Goal: Use online tool/utility: Use online tool/utility

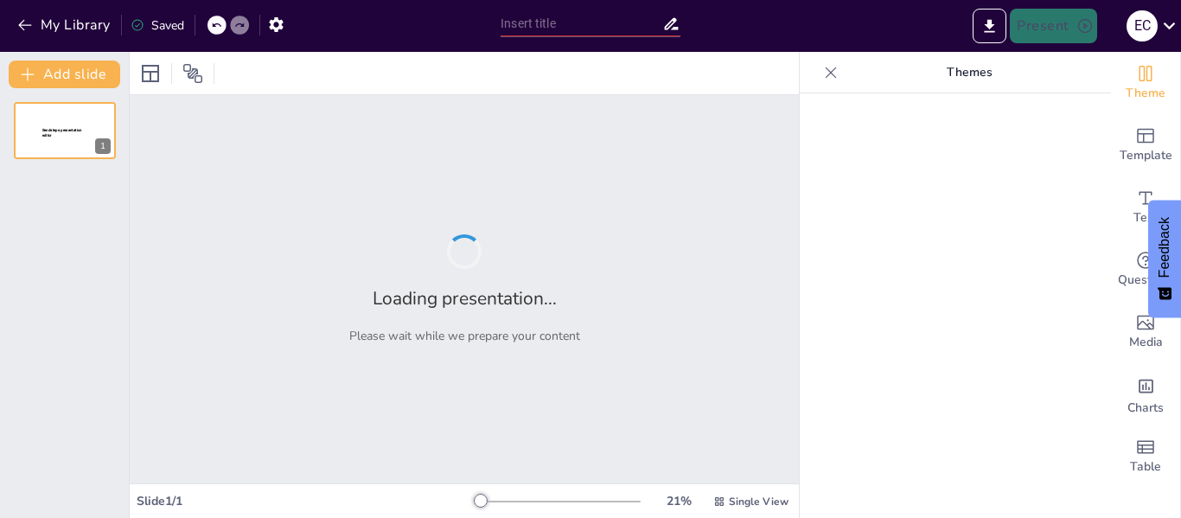
type input "New Sendsteps"
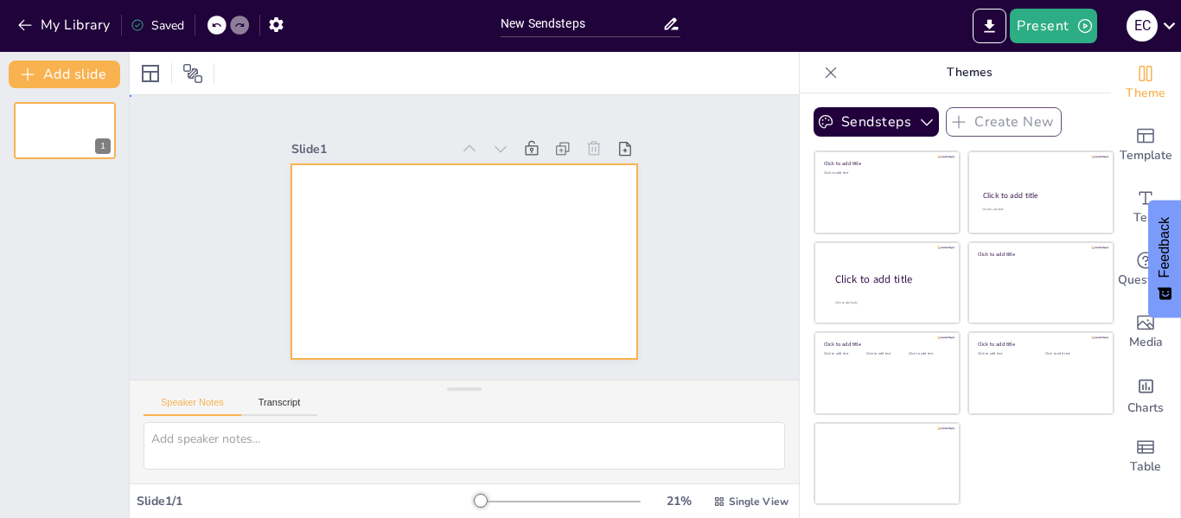
click at [435, 248] on div at bounding box center [461, 261] width 364 height 230
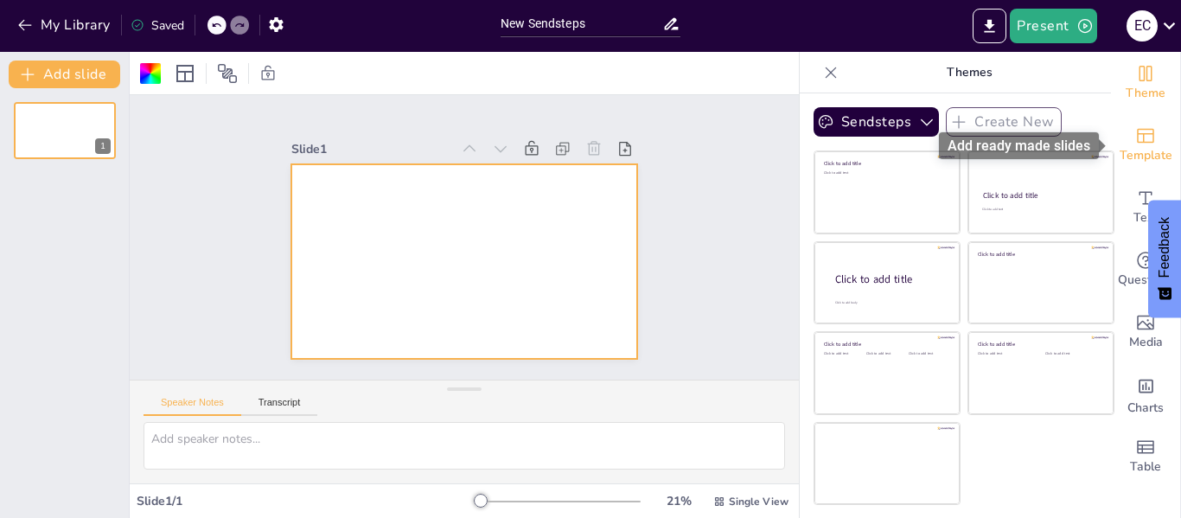
click at [1150, 133] on icon "Add ready made slides" at bounding box center [1145, 136] width 17 height 15
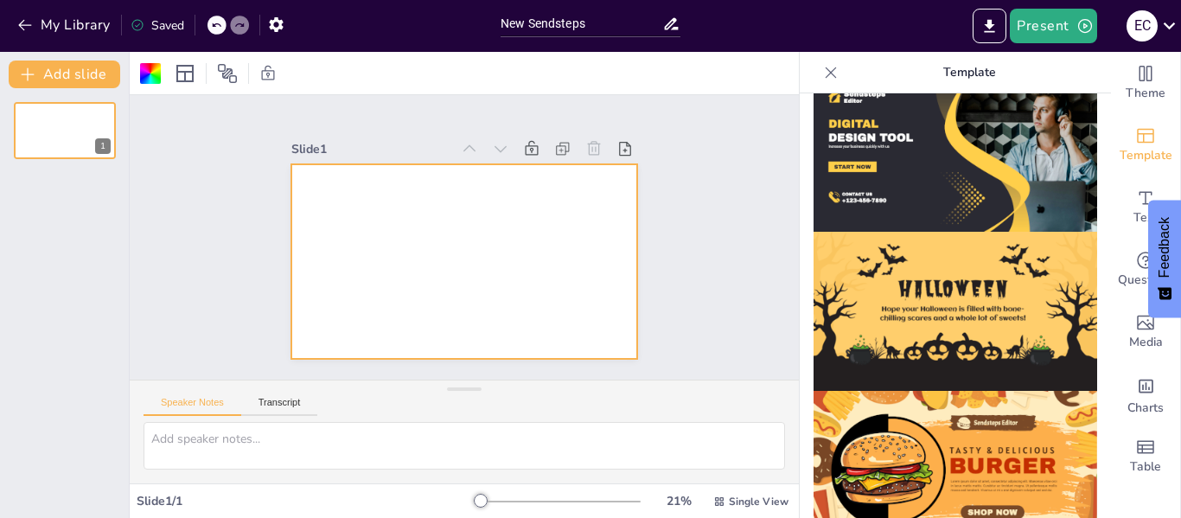
scroll to position [1839, 0]
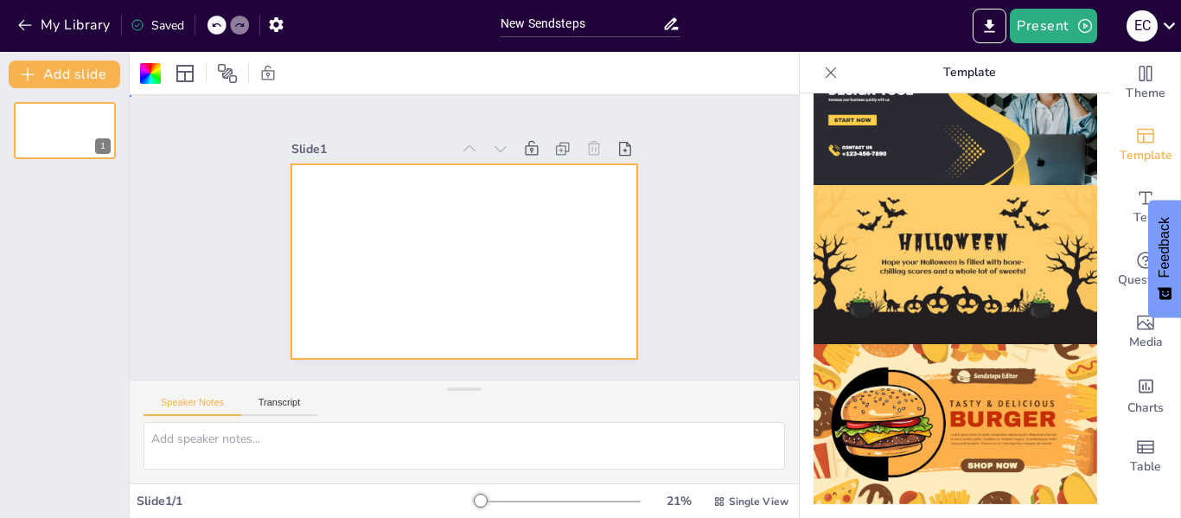
click at [402, 240] on div at bounding box center [456, 260] width 389 height 292
click at [415, 205] on div at bounding box center [461, 262] width 364 height 230
click at [271, 426] on textarea at bounding box center [463, 446] width 641 height 48
click at [282, 405] on button "Transcript" at bounding box center [279, 406] width 77 height 19
click at [284, 425] on textarea at bounding box center [463, 446] width 641 height 48
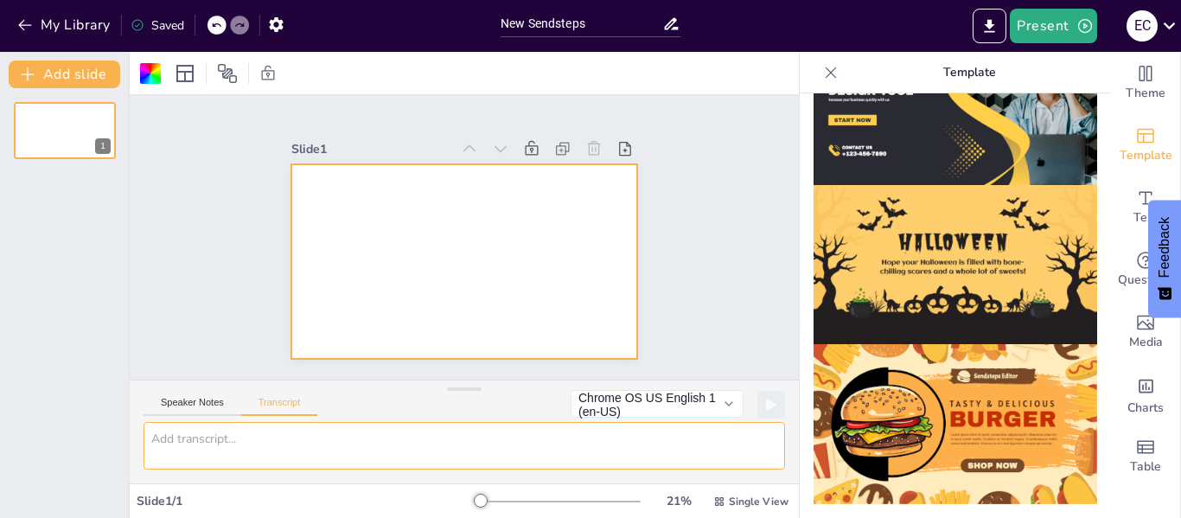
paste textarea "Lorem 4 – Ipsum Dolor Sitam: Consecte Adipisci el Seddoei T: Incididuntutl Etdo…"
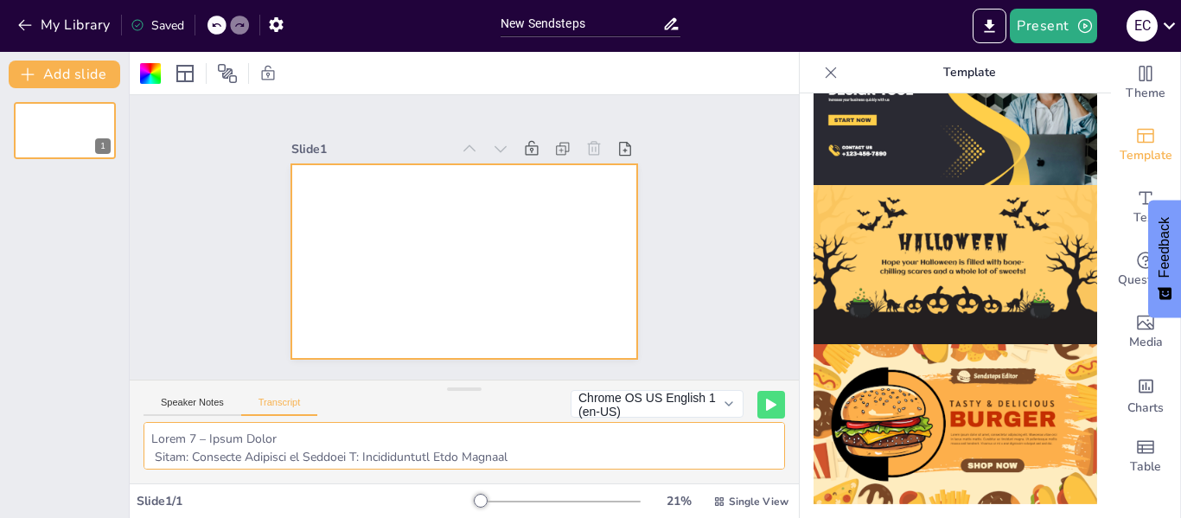
scroll to position [831, 0]
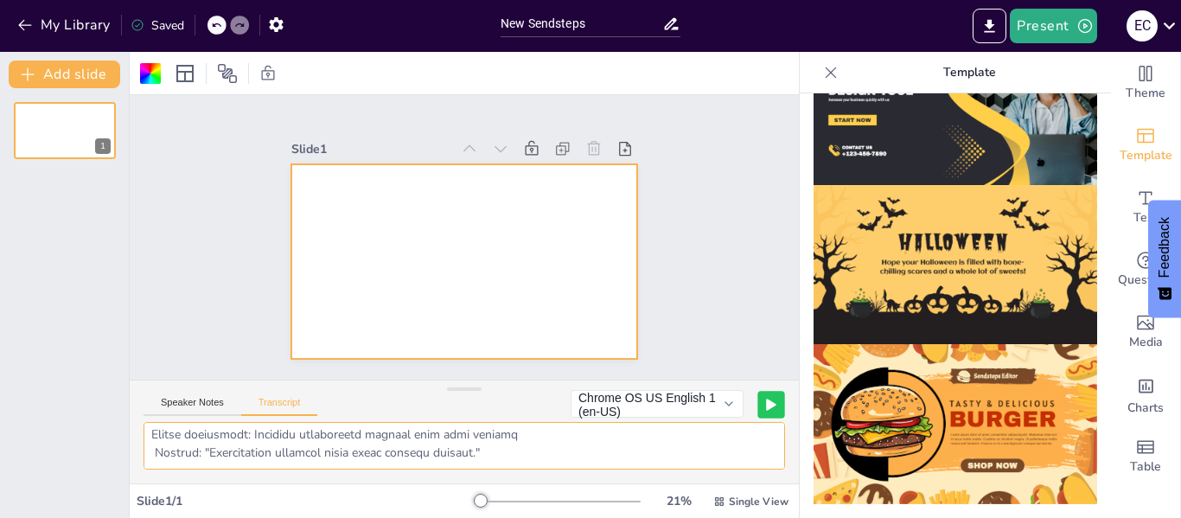
type textarea "Lorem 4 – Ipsum Dolor Sitam: Consecte Adipisci el Seddoei T: Incididuntutl Etdo…"
click at [774, 409] on icon at bounding box center [771, 404] width 10 height 12
click at [737, 404] on rect at bounding box center [738, 404] width 3 height 12
